Goal: Transaction & Acquisition: Obtain resource

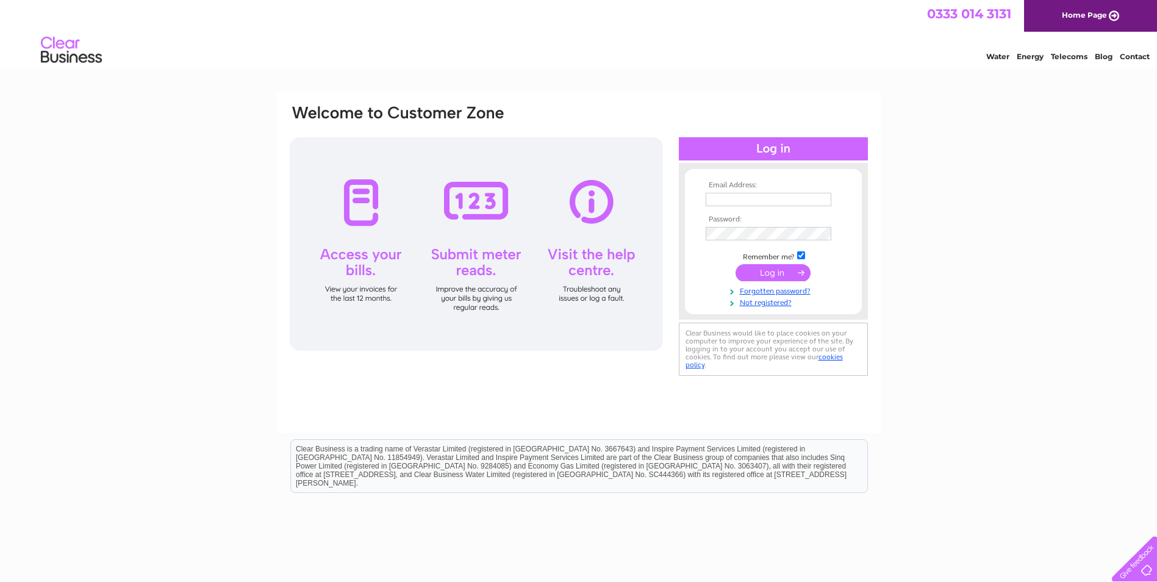
type input "finance@mcqueensdairies.co.uk"
click at [796, 270] on input "submit" at bounding box center [773, 272] width 75 height 17
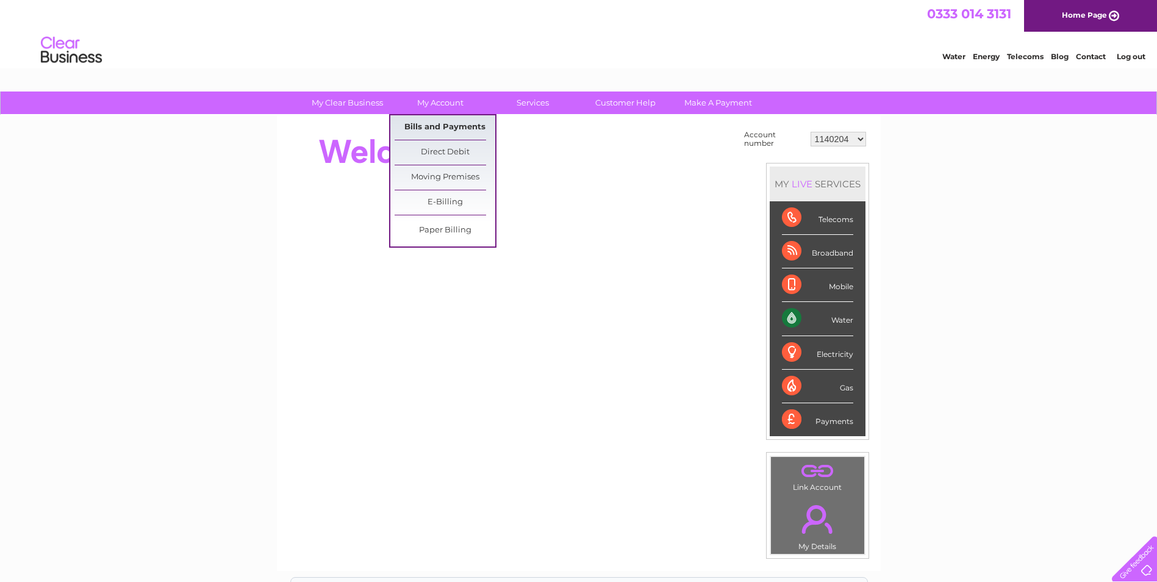
click at [428, 119] on link "Bills and Payments" at bounding box center [445, 127] width 101 height 24
click at [433, 101] on link "My Account" at bounding box center [440, 103] width 101 height 23
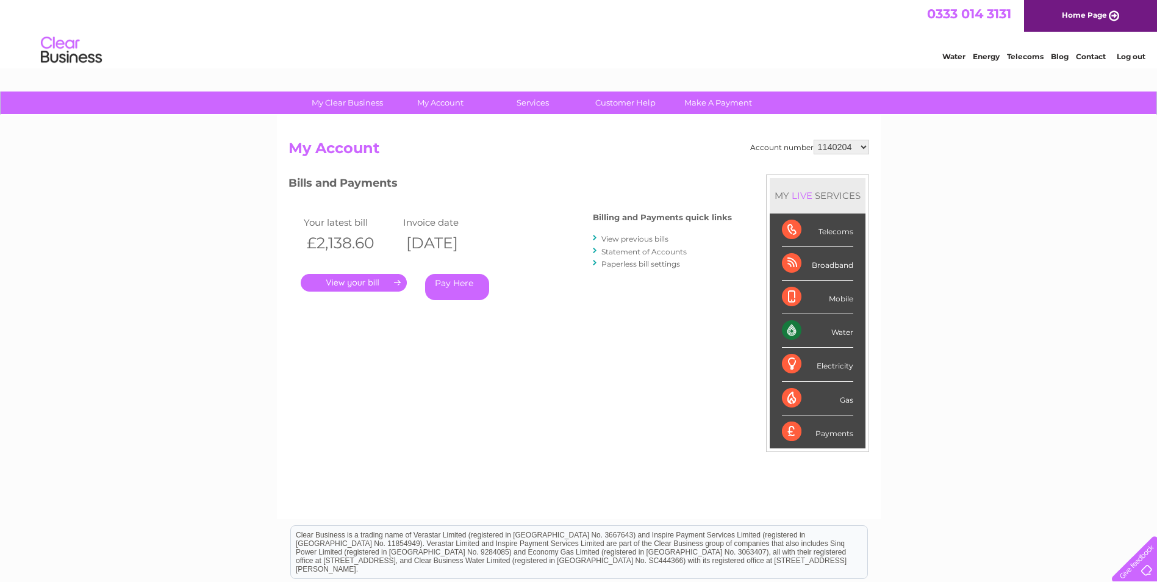
click at [857, 149] on select "1140204 30276580 30283647" at bounding box center [842, 147] width 56 height 15
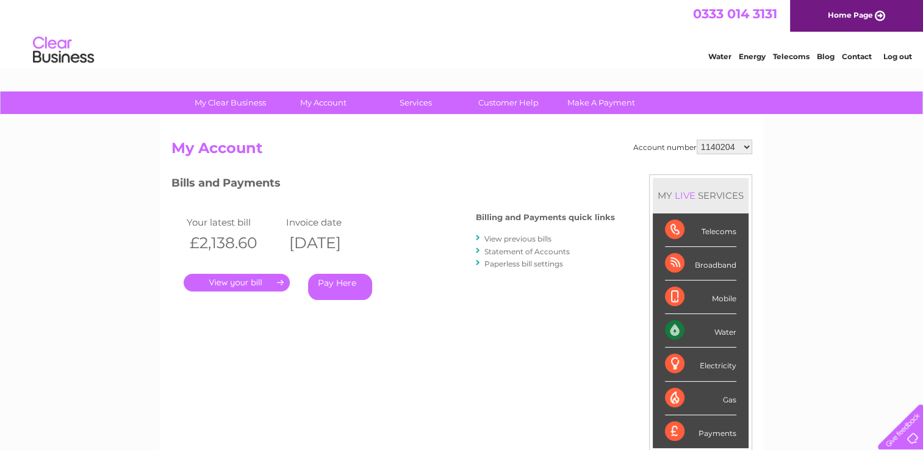
click at [741, 142] on select "1140204 30276580 30283647" at bounding box center [725, 147] width 56 height 15
select select "30283647"
click at [697, 140] on select "1140204 30276580 30283647" at bounding box center [725, 147] width 56 height 15
click at [345, 356] on div "Account number 1140204 30276580 30283647 My Account MY LIVE SERVICES Telecoms B…" at bounding box center [461, 323] width 581 height 367
click at [519, 240] on link "View previous bills" at bounding box center [517, 238] width 67 height 9
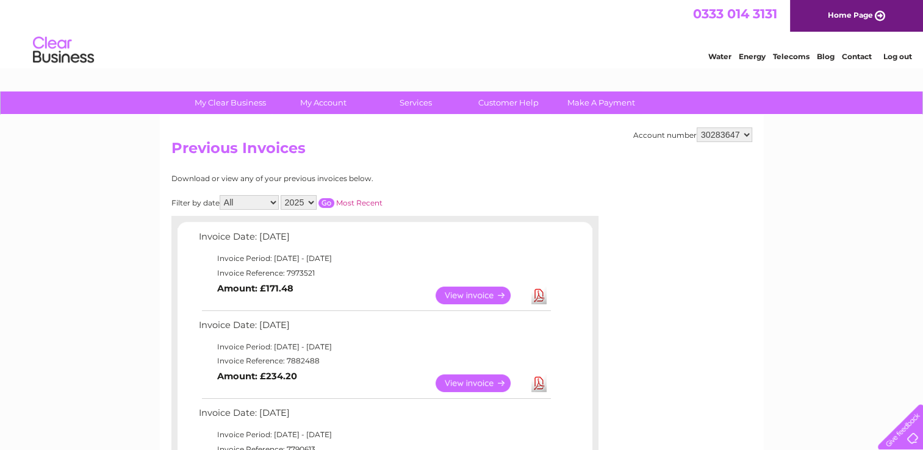
scroll to position [61, 0]
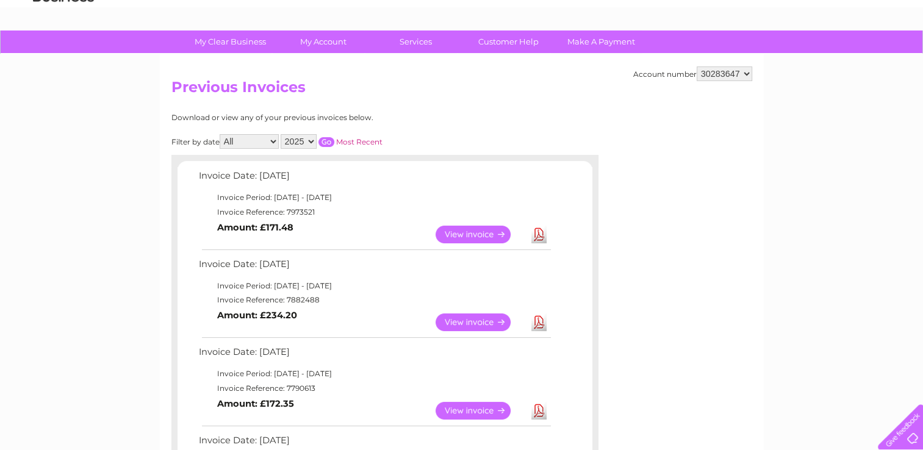
click at [540, 230] on link "Download" at bounding box center [538, 235] width 15 height 18
click at [731, 75] on select "1140204 30276580 30283647" at bounding box center [725, 74] width 56 height 15
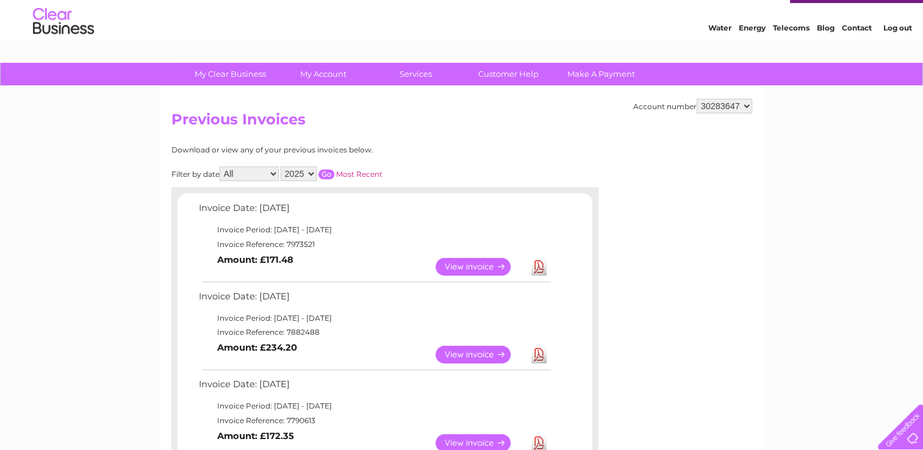
scroll to position [0, 0]
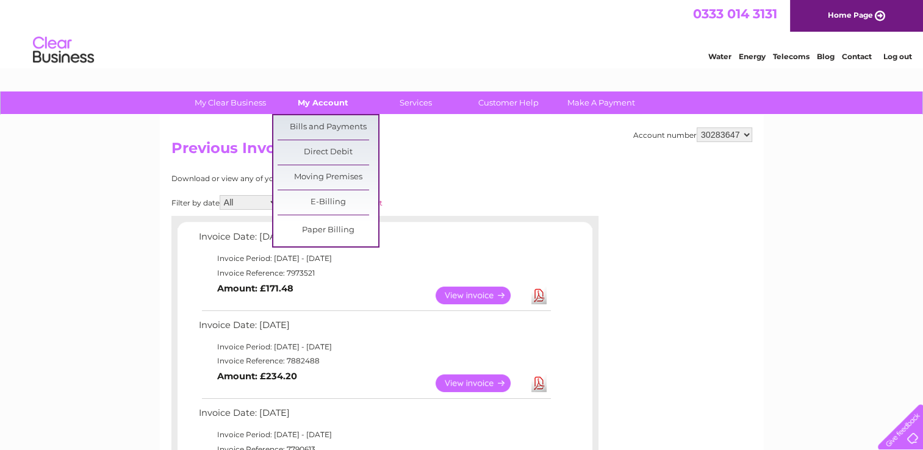
click at [325, 105] on link "My Account" at bounding box center [323, 103] width 101 height 23
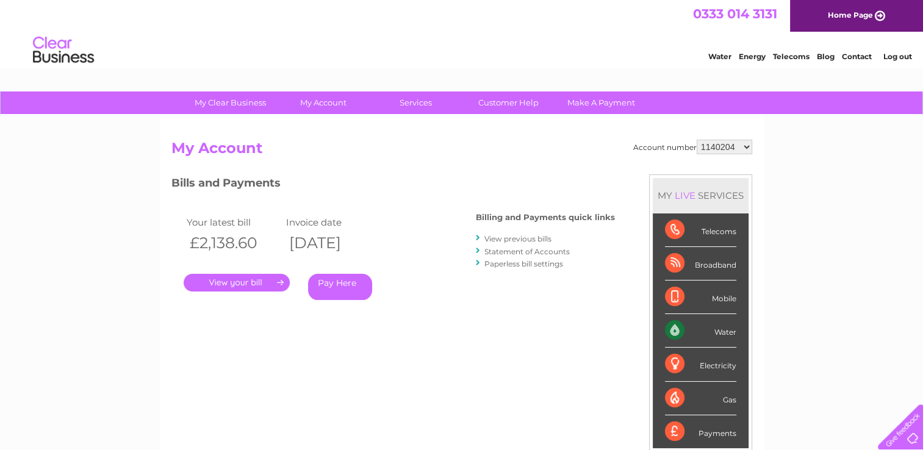
click at [730, 146] on select "1140204 30276580 30283647" at bounding box center [725, 147] width 56 height 15
select select "30276580"
click at [697, 140] on select "1140204 30276580 30283647" at bounding box center [725, 147] width 56 height 15
click at [737, 146] on select "1140204 30276580 30283647" at bounding box center [725, 147] width 56 height 15
select select "30283647"
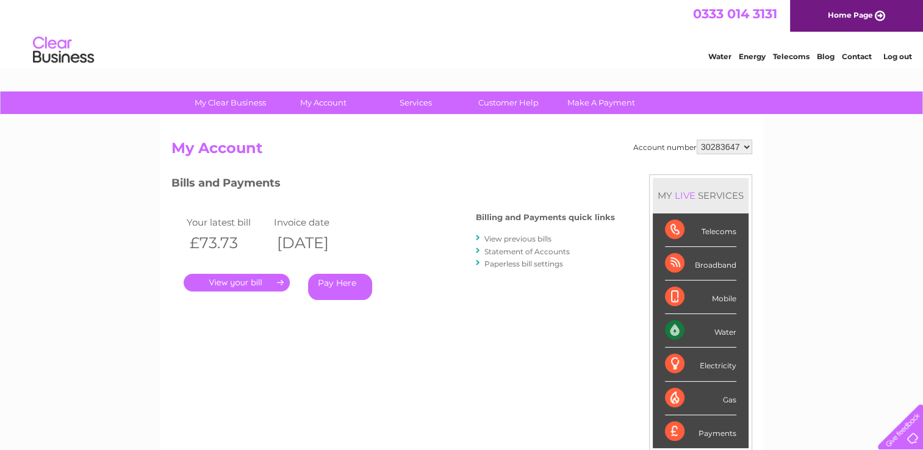
click at [697, 140] on select "1140204 30276580 30283647" at bounding box center [725, 147] width 56 height 15
click at [717, 147] on select "1140204 30276580 30283647" at bounding box center [725, 147] width 56 height 15
click at [697, 140] on select "1140204 30276580 30283647" at bounding box center [725, 147] width 56 height 15
click at [462, 149] on h2 "My Account" at bounding box center [461, 151] width 581 height 23
click at [747, 149] on select "1140204 30276580 30283647" at bounding box center [725, 147] width 56 height 15
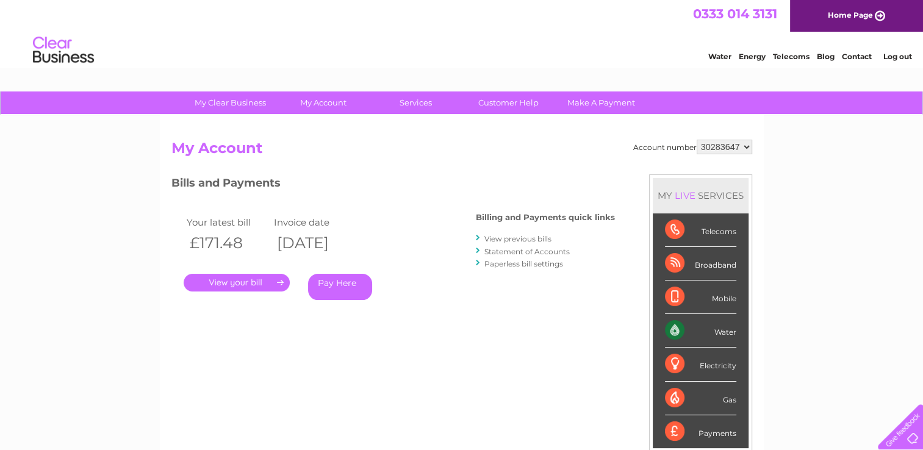
select select "30276580"
click at [697, 140] on select "1140204 30276580 30283647" at bounding box center [725, 147] width 56 height 15
click at [531, 362] on div "Account number 1140204 30276580 30283647 My Account MY LIVE SERVICES Telecoms B…" at bounding box center [461, 323] width 581 height 367
click at [494, 237] on link "View previous bills" at bounding box center [517, 238] width 67 height 9
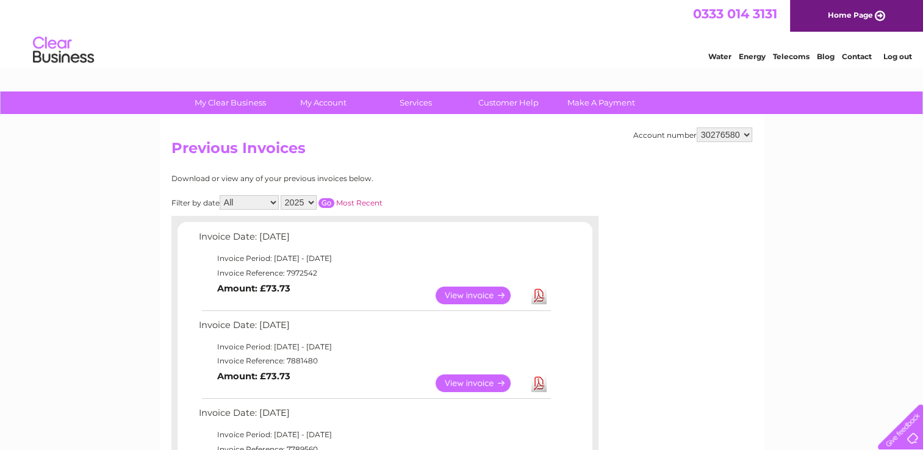
click at [547, 295] on td "Download" at bounding box center [538, 296] width 21 height 24
click at [539, 296] on link "Download" at bounding box center [538, 296] width 15 height 18
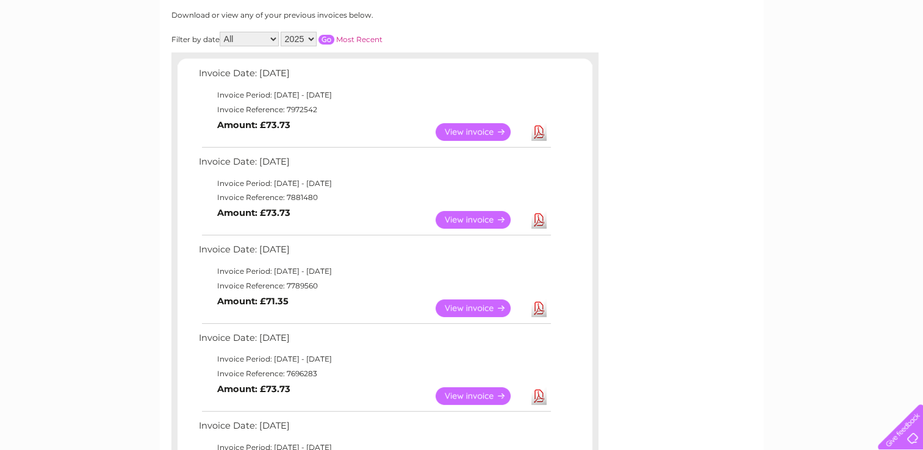
scroll to position [183, 0]
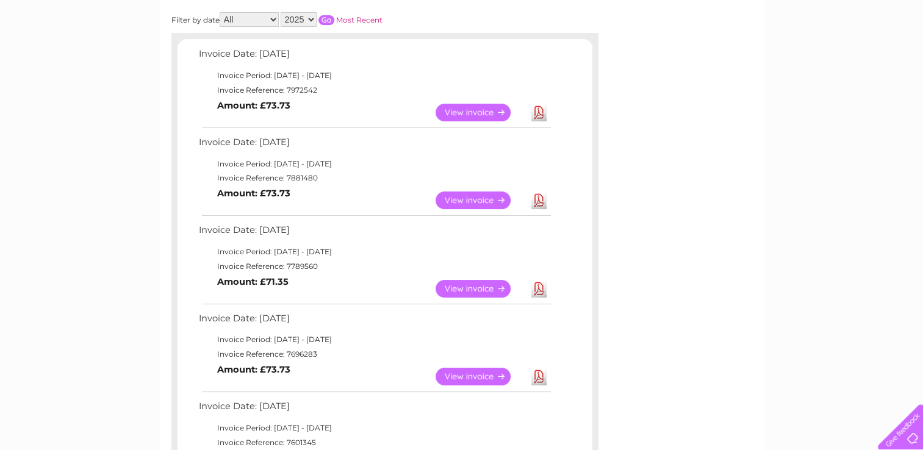
click at [534, 378] on link "Download" at bounding box center [538, 377] width 15 height 18
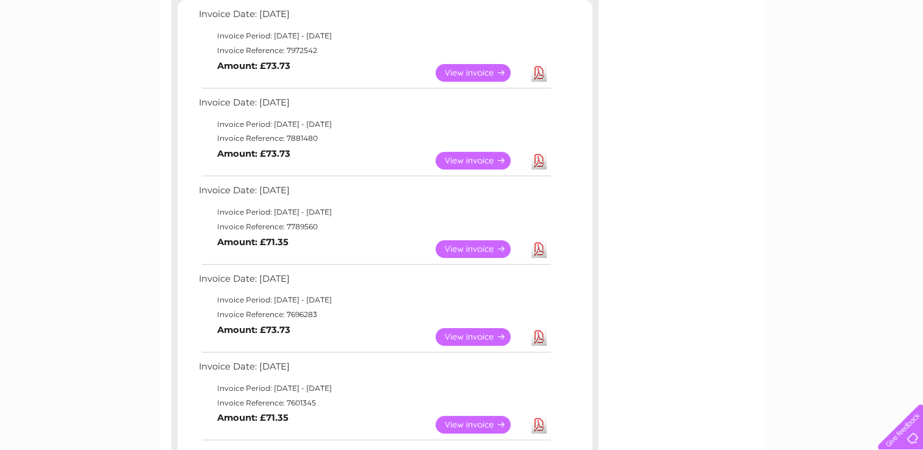
scroll to position [305, 0]
